Goal: Information Seeking & Learning: Learn about a topic

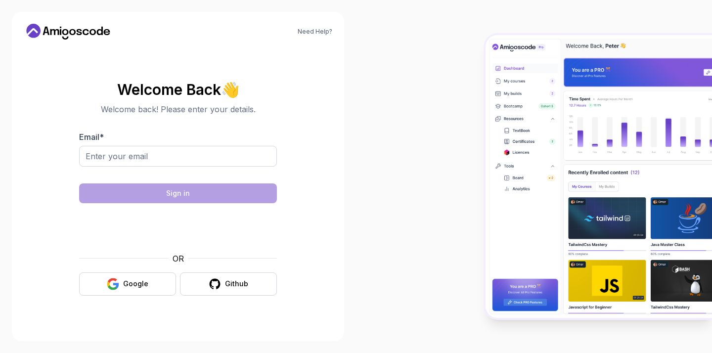
click at [168, 267] on div "OR Google Github" at bounding box center [178, 273] width 198 height 43
click at [168, 273] on button "Google" at bounding box center [127, 283] width 97 height 23
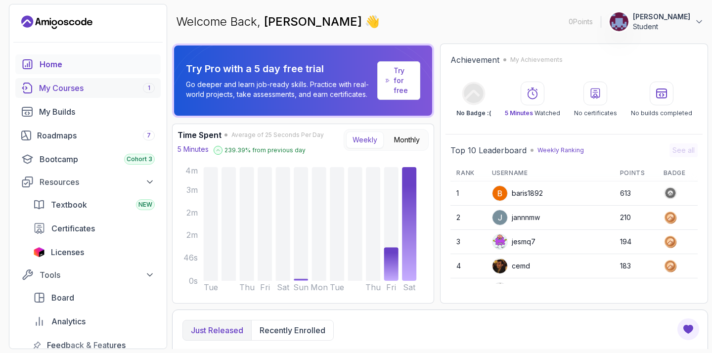
click at [125, 89] on div "My Courses 1" at bounding box center [97, 88] width 116 height 12
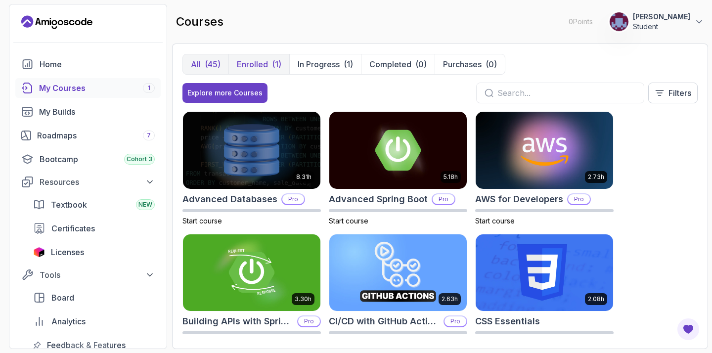
click at [246, 71] on button "Enrolled (1)" at bounding box center [258, 64] width 61 height 20
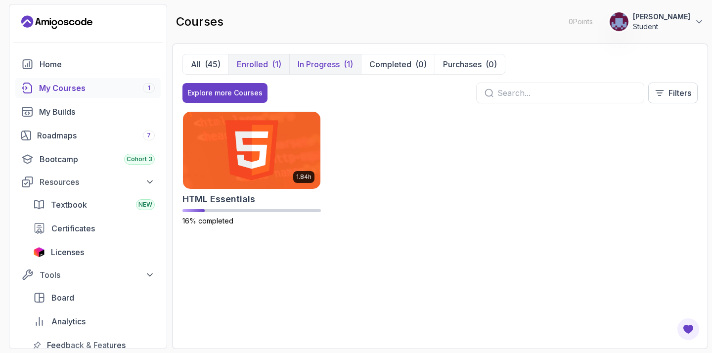
click at [303, 72] on button "In Progress (1)" at bounding box center [325, 64] width 72 height 20
click at [261, 152] on img at bounding box center [251, 150] width 144 height 81
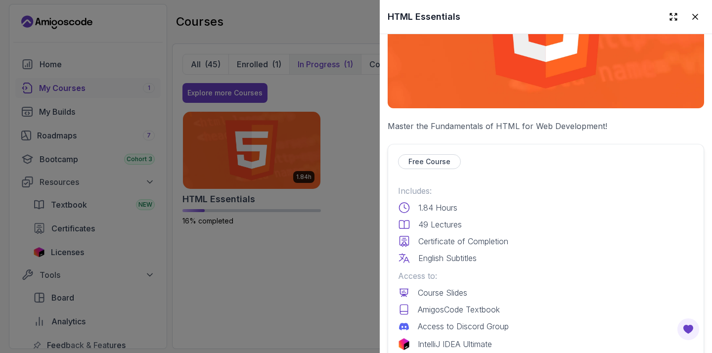
scroll to position [136, 0]
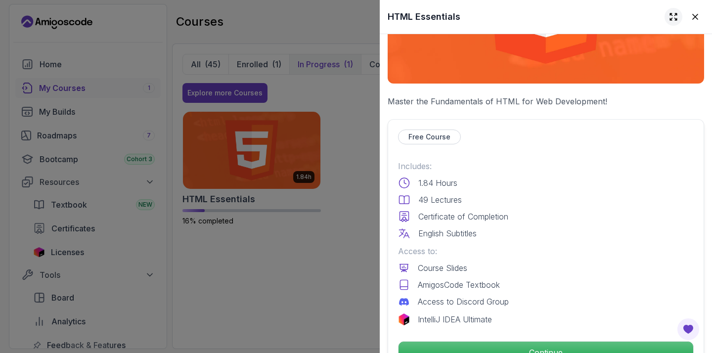
click at [675, 13] on icon at bounding box center [673, 16] width 6 height 6
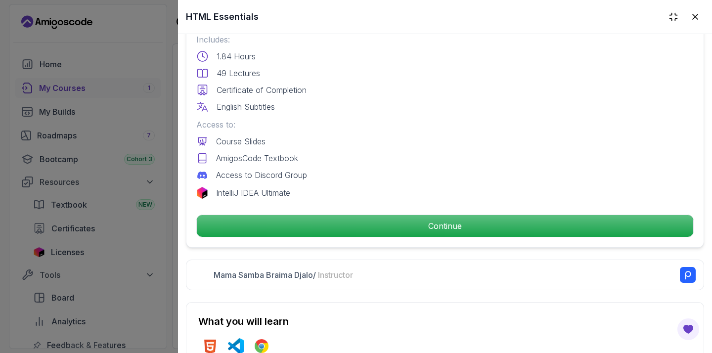
scroll to position [378, 0]
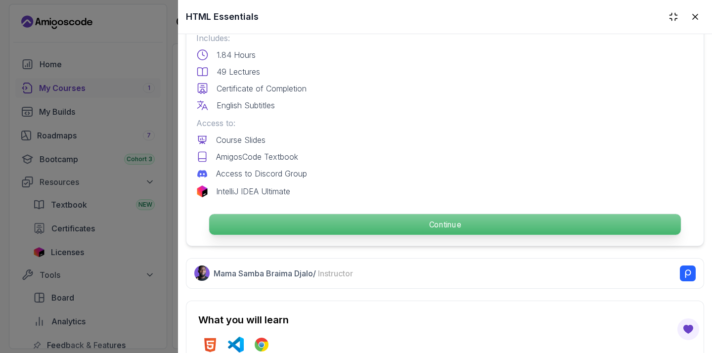
click at [440, 225] on p "Continue" at bounding box center [444, 224] width 471 height 21
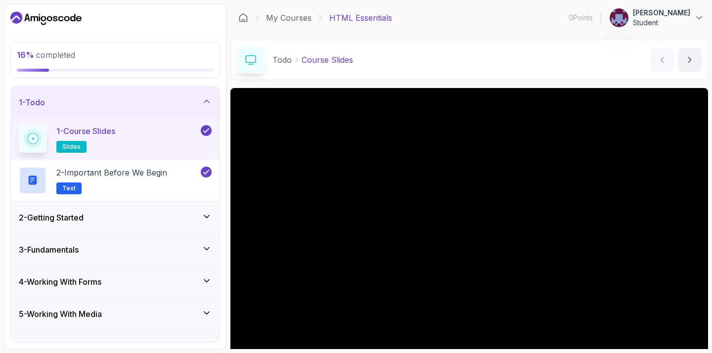
click at [207, 223] on div "2 - Getting Started" at bounding box center [115, 217] width 193 height 12
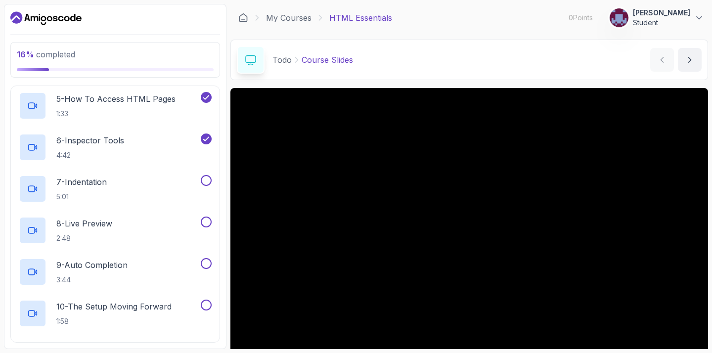
scroll to position [232, 0]
click at [167, 183] on div "7 - Indentation 5:01" at bounding box center [109, 188] width 180 height 28
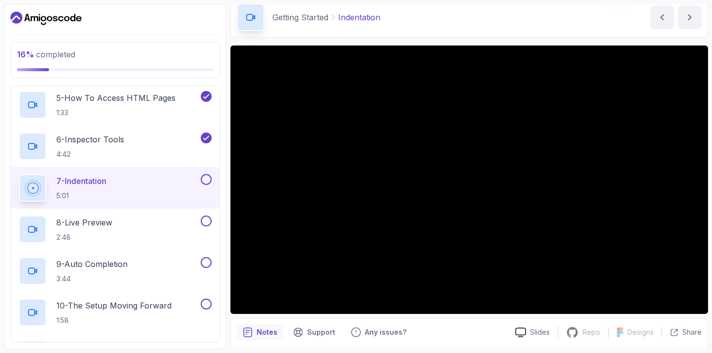
scroll to position [56, 0]
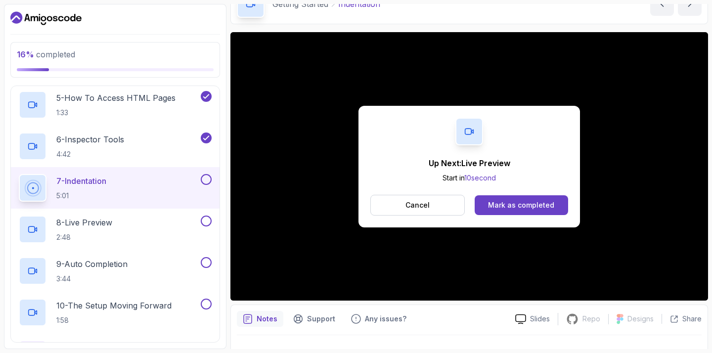
click at [459, 132] on div at bounding box center [469, 132] width 28 height 28
click at [500, 202] on div "Mark as completed" at bounding box center [521, 205] width 66 height 10
